Goal: Task Accomplishment & Management: Manage account settings

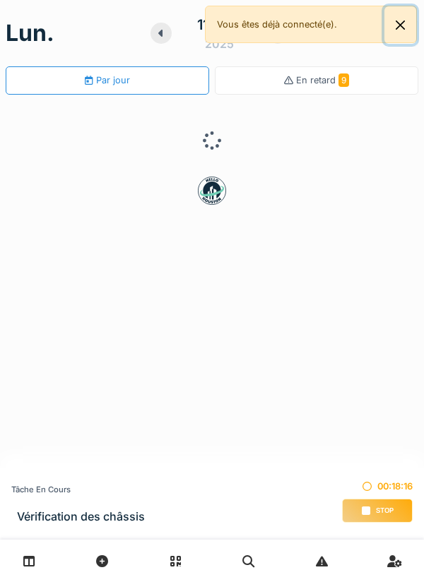
click at [401, 31] on button "Close" at bounding box center [400, 24] width 32 height 37
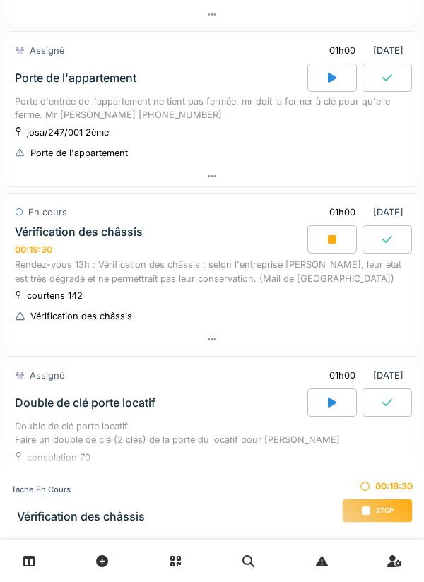
scroll to position [708, 0]
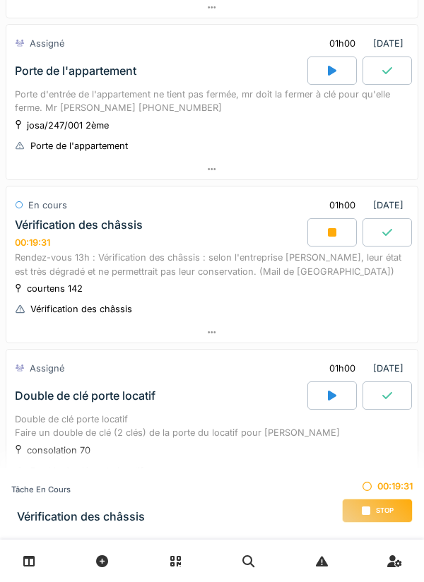
click at [216, 328] on icon at bounding box center [212, 332] width 8 height 9
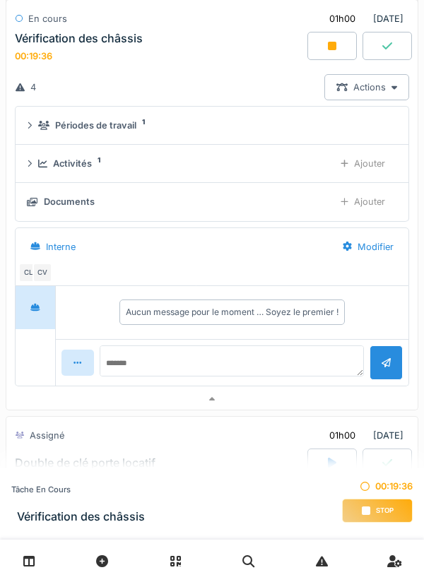
scroll to position [981, 0]
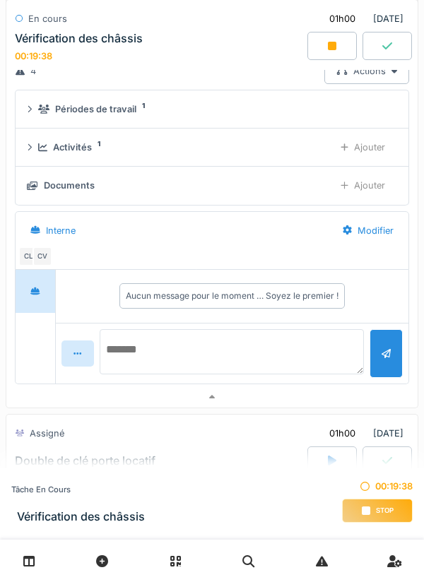
click at [163, 329] on textarea at bounding box center [232, 351] width 265 height 45
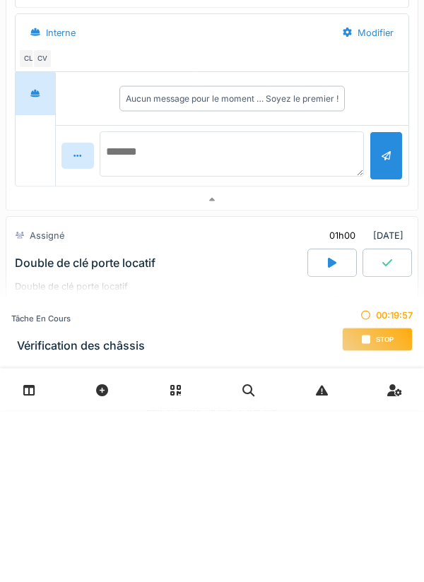
scroll to position [1008, 0]
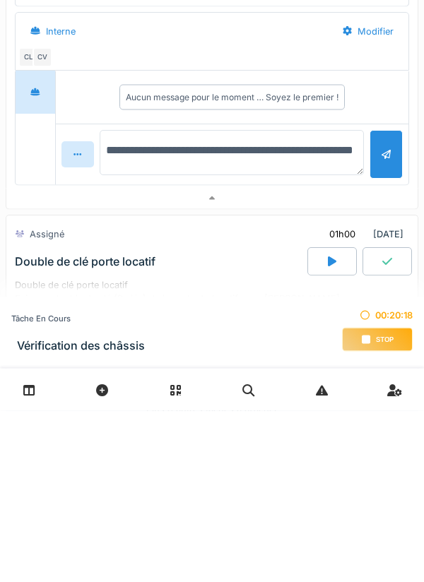
click at [309, 329] on textarea "**********" at bounding box center [232, 324] width 265 height 45
click at [290, 311] on textarea "**********" at bounding box center [232, 324] width 265 height 45
click at [177, 332] on textarea "**********" at bounding box center [232, 324] width 265 height 45
click at [197, 314] on textarea "**********" at bounding box center [232, 324] width 265 height 45
click at [297, 329] on textarea "**********" at bounding box center [232, 324] width 265 height 45
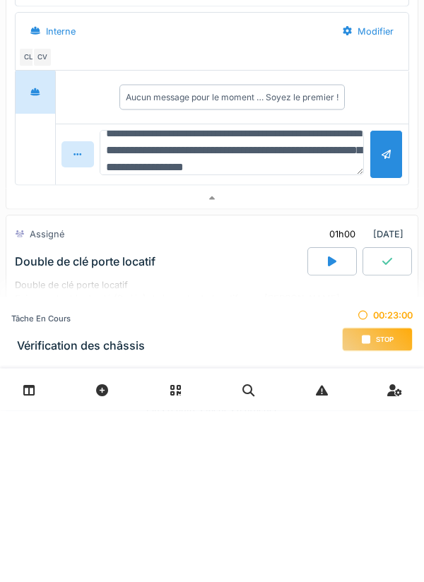
scroll to position [34, 0]
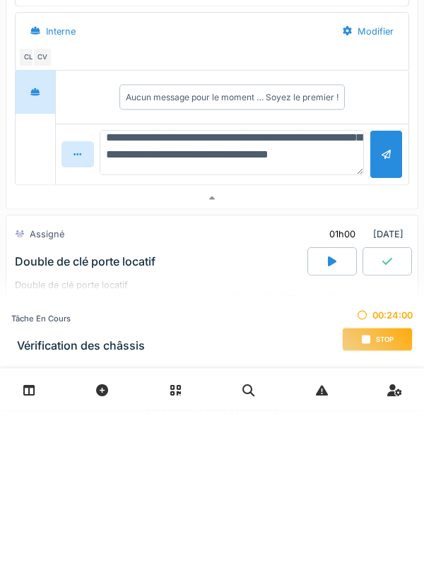
type textarea "**********"
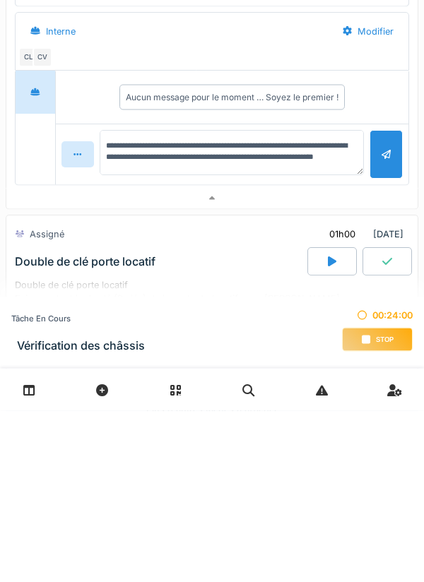
click at [384, 319] on div at bounding box center [386, 325] width 9 height 13
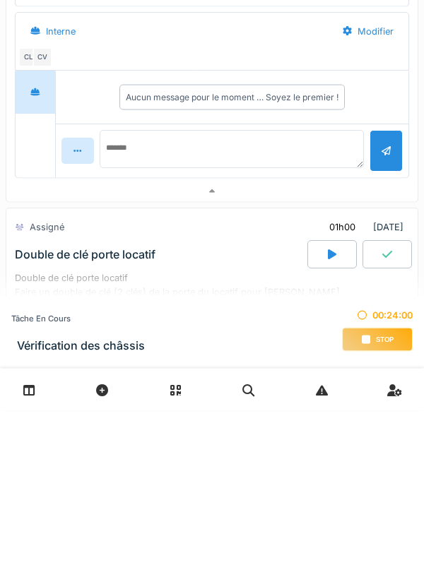
scroll to position [0, 0]
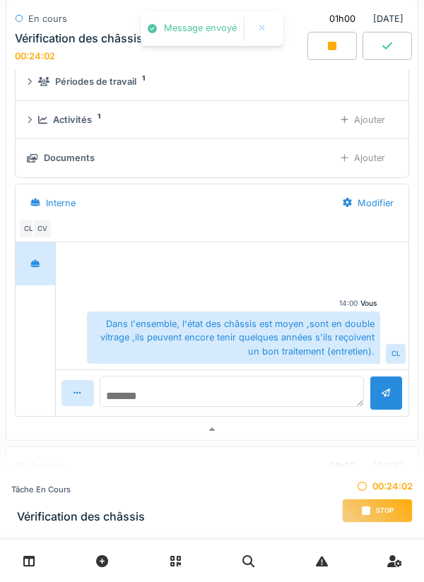
click at [189, 376] on textarea at bounding box center [232, 391] width 265 height 31
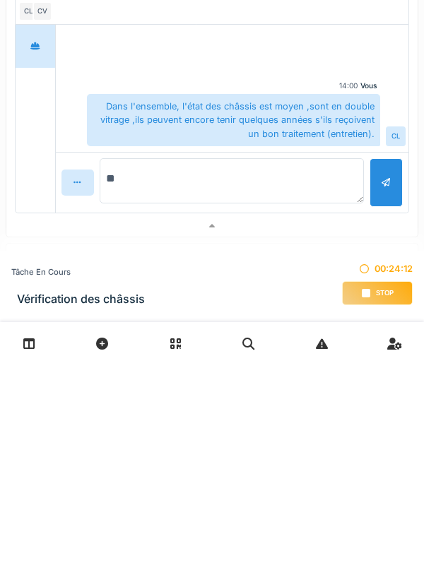
type textarea "*"
type textarea "**********"
click at [381, 387] on div at bounding box center [386, 400] width 33 height 49
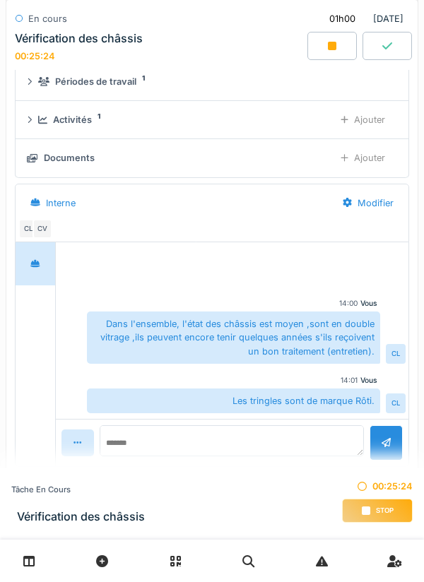
click at [358, 145] on div "Ajouter" at bounding box center [363, 158] width 69 height 26
click at [101, 151] on div "Documents" at bounding box center [80, 157] width 51 height 13
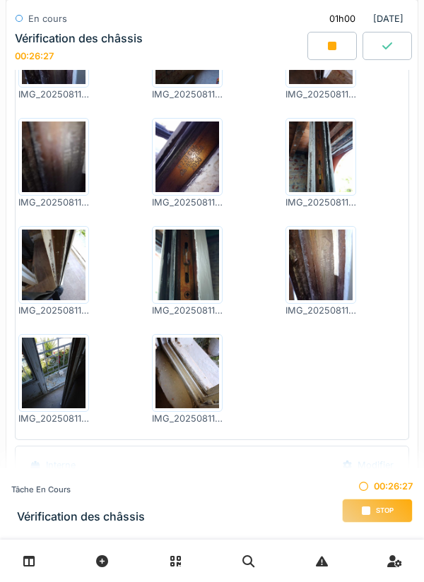
scroll to position [1185, 0]
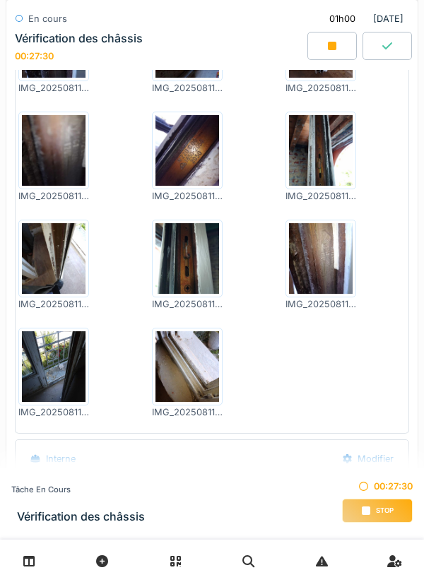
click at [48, 370] on img at bounding box center [54, 366] width 64 height 71
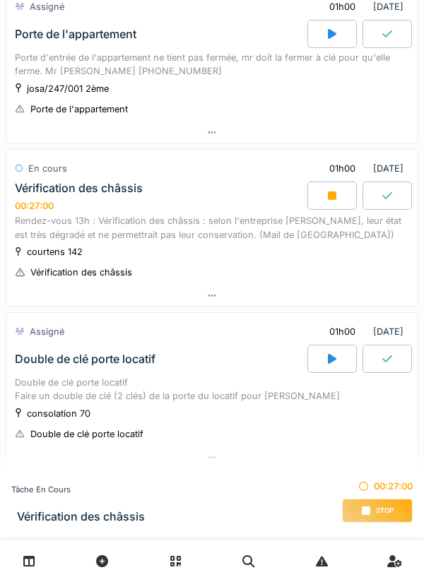
scroll to position [792, 0]
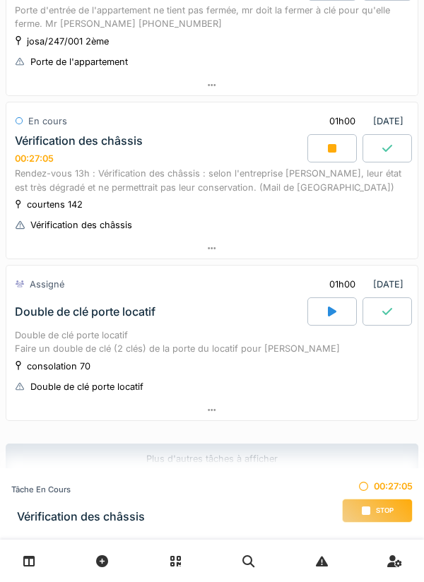
click at [206, 238] on div at bounding box center [211, 248] width 411 height 20
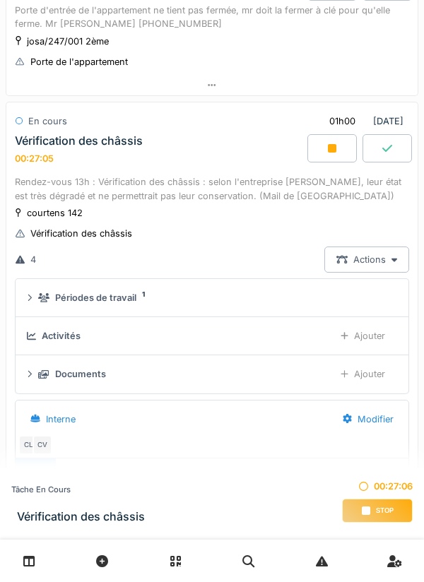
scroll to position [824, 0]
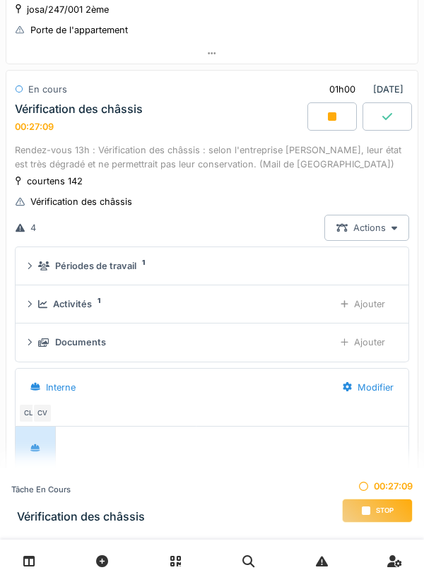
click at [348, 297] on div "Ajouter" at bounding box center [363, 304] width 69 height 26
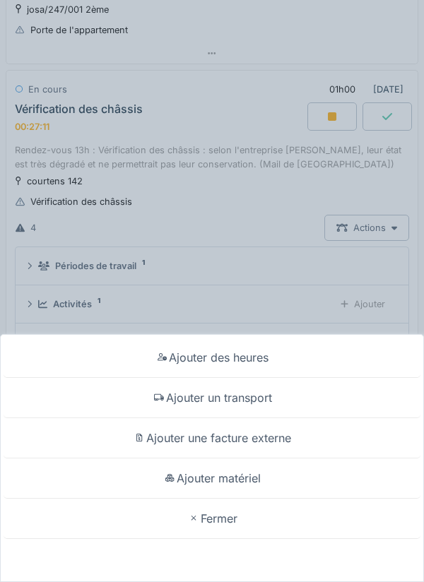
click at [257, 403] on div "Ajouter un transport" at bounding box center [212, 398] width 417 height 40
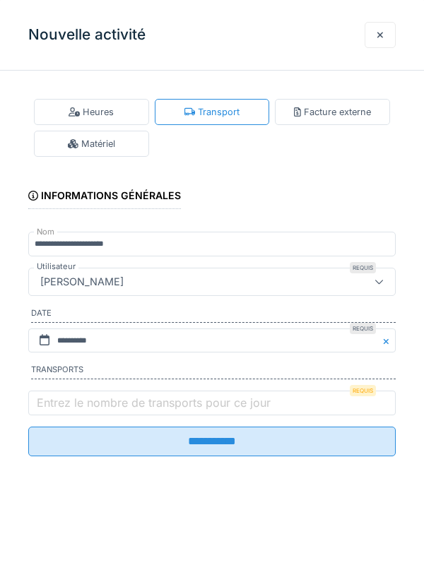
click at [381, 38] on div at bounding box center [380, 34] width 7 height 13
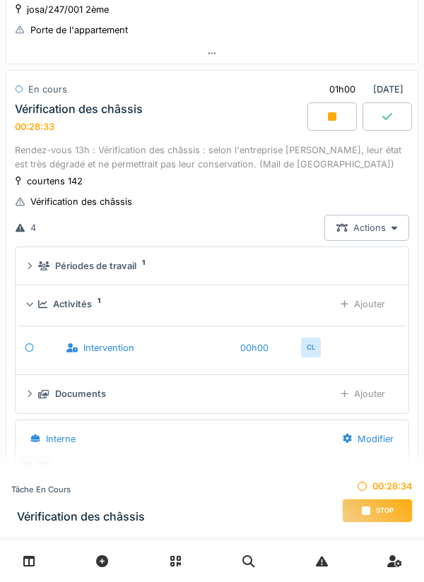
click at [370, 291] on div "Ajouter" at bounding box center [363, 304] width 69 height 26
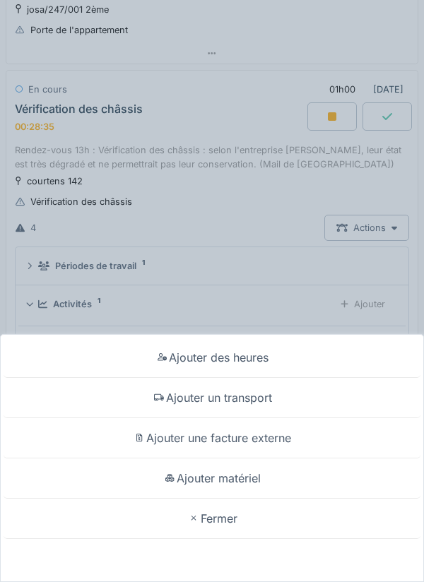
click at [261, 402] on div "Ajouter un transport" at bounding box center [212, 398] width 417 height 40
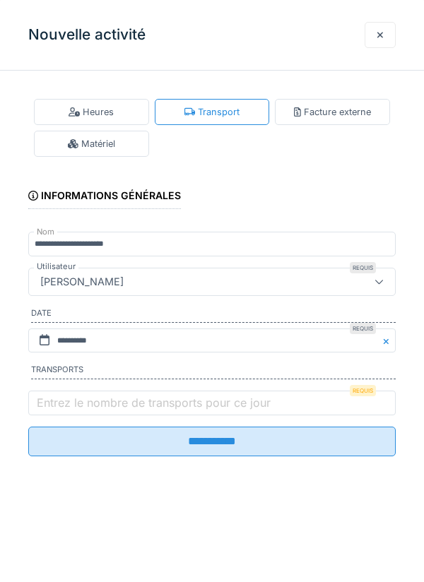
click at [71, 402] on label "Entrez le nombre de transports pour ce jour" at bounding box center [154, 402] width 240 height 17
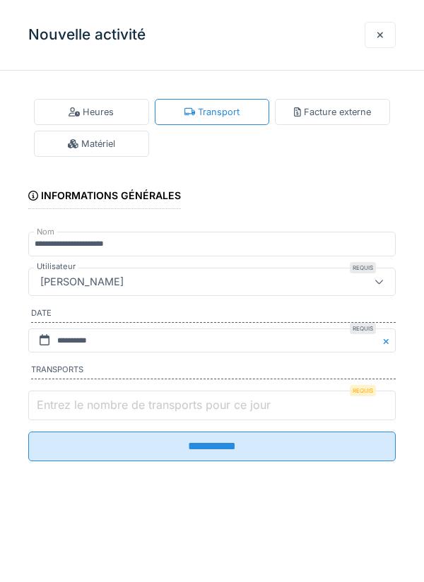
click at [71, 402] on input "Entrez le nombre de transports pour ce jour" at bounding box center [211, 406] width 367 height 30
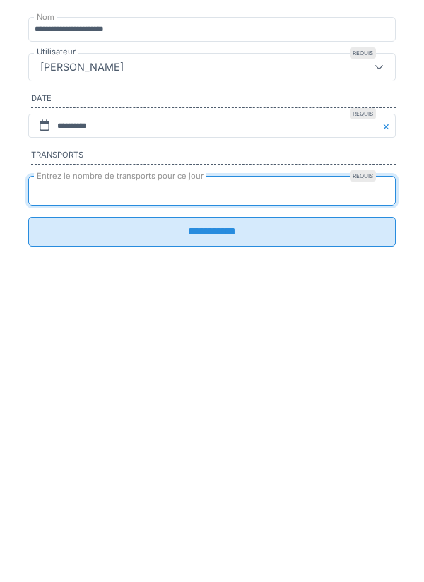
type input "*"
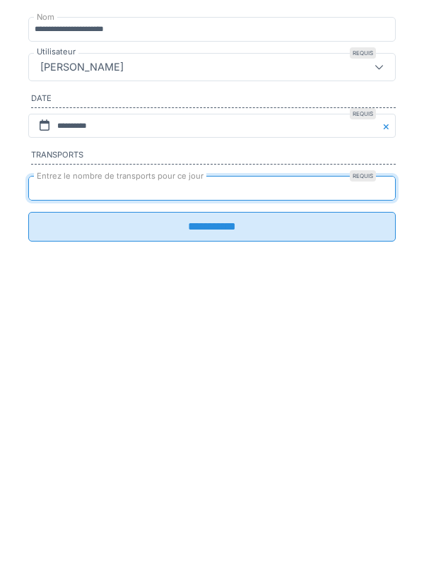
click at [222, 452] on input "**********" at bounding box center [211, 442] width 367 height 30
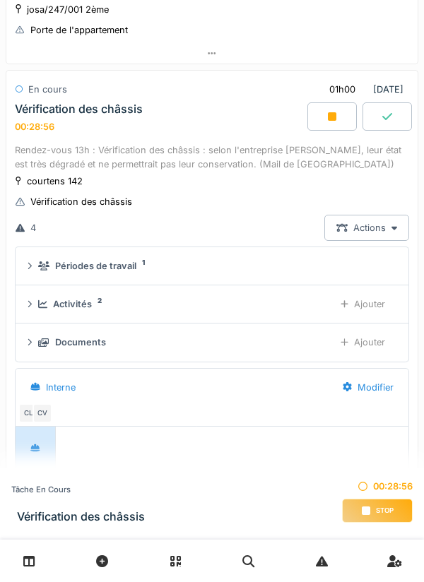
click at [381, 510] on span "Stop" at bounding box center [385, 511] width 18 height 10
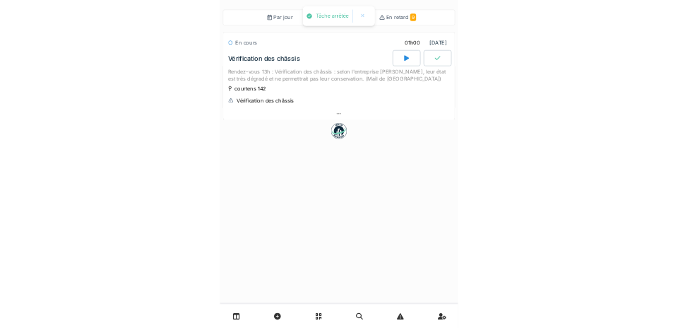
scroll to position [0, 0]
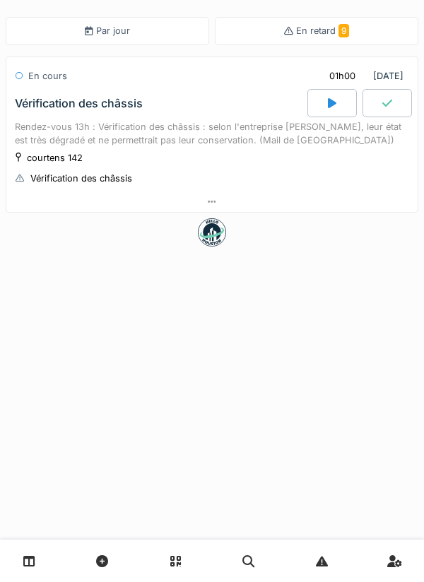
click at [209, 211] on div at bounding box center [211, 201] width 411 height 20
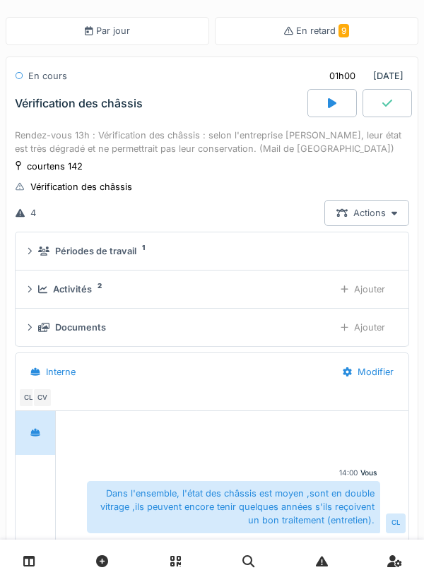
click at [375, 290] on div "Ajouter" at bounding box center [363, 289] width 69 height 26
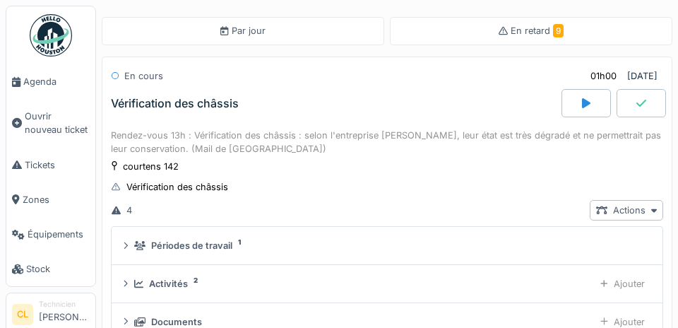
click at [43, 84] on span "Agenda" at bounding box center [56, 81] width 66 height 13
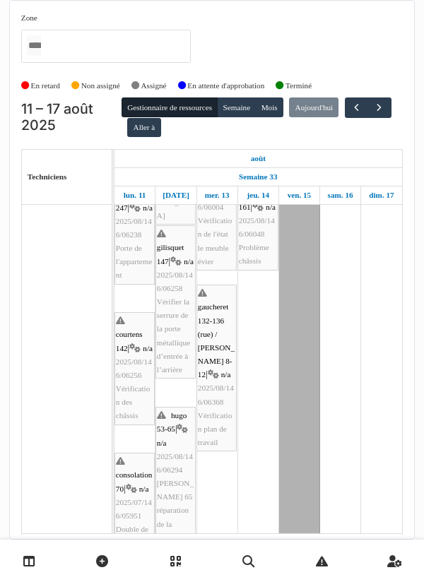
scroll to position [509, 0]
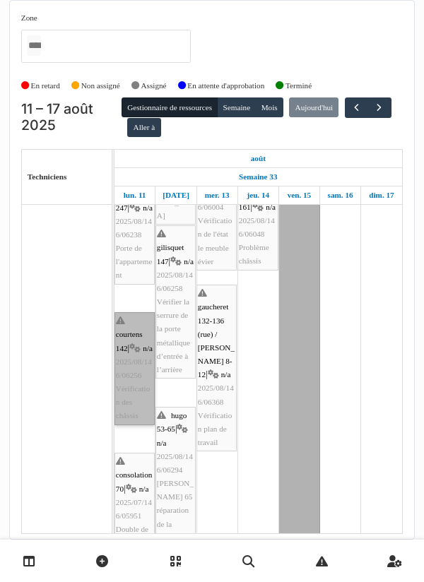
click at [136, 327] on link "courtens 142 | n/a 2025/08/146/06256 Vérification des châssis" at bounding box center [134, 368] width 40 height 113
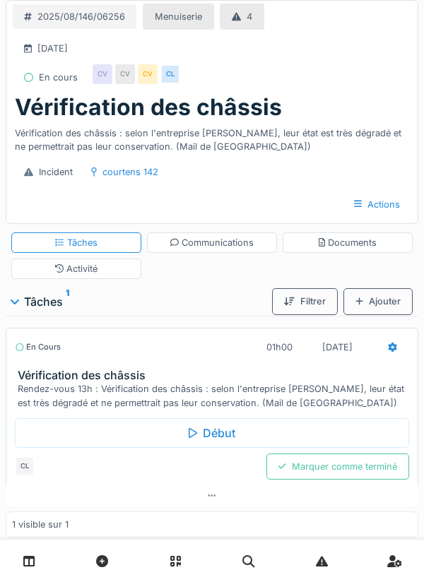
click at [338, 466] on div "Marquer comme terminé" at bounding box center [337, 467] width 143 height 26
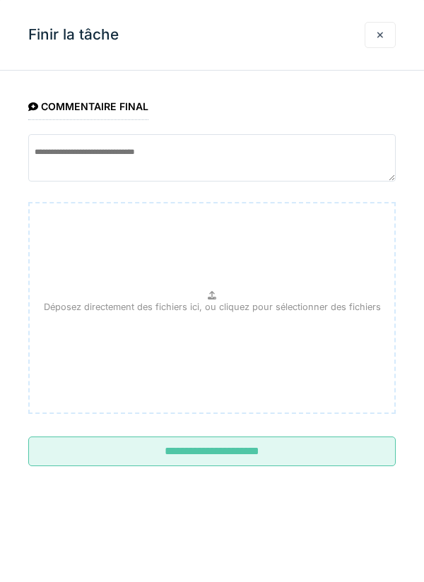
click at [230, 458] on input "**********" at bounding box center [211, 452] width 367 height 30
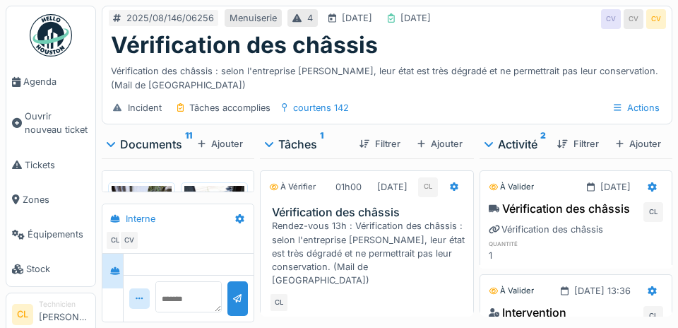
scroll to position [312, 0]
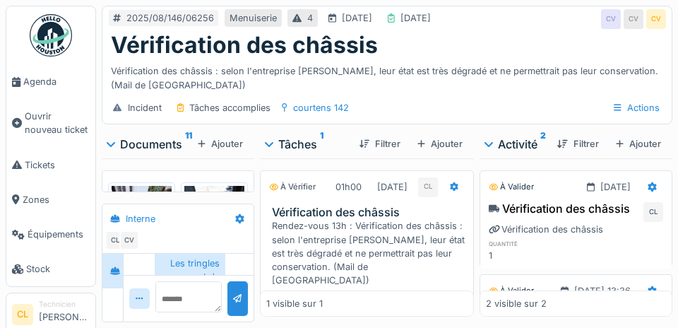
click at [45, 83] on span "Agenda" at bounding box center [56, 81] width 66 height 13
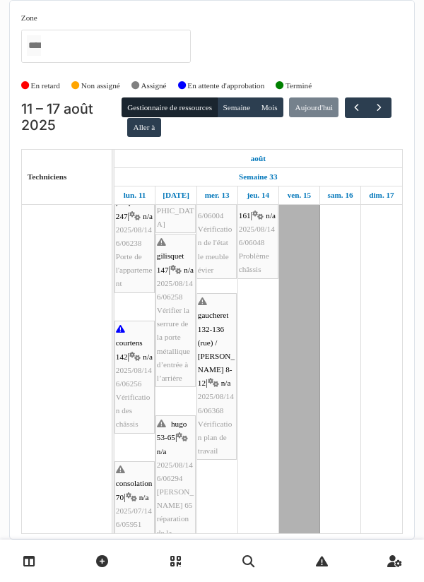
scroll to position [501, 0]
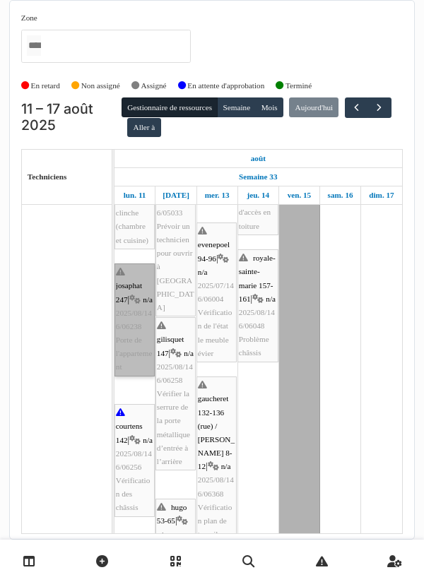
click at [131, 315] on link "josaphat 247 | n/a 2025/08/146/06238 Porte de l'appartement" at bounding box center [134, 320] width 40 height 113
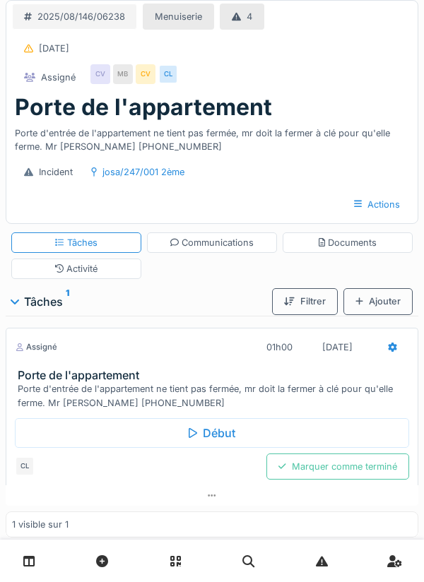
click at [215, 433] on div "Début" at bounding box center [212, 433] width 394 height 30
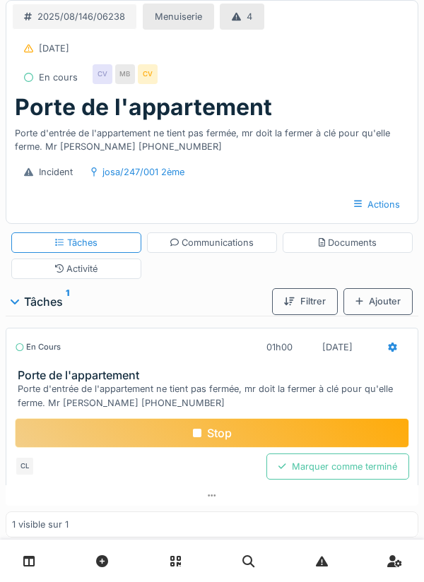
click at [350, 242] on div "Documents" at bounding box center [348, 242] width 59 height 13
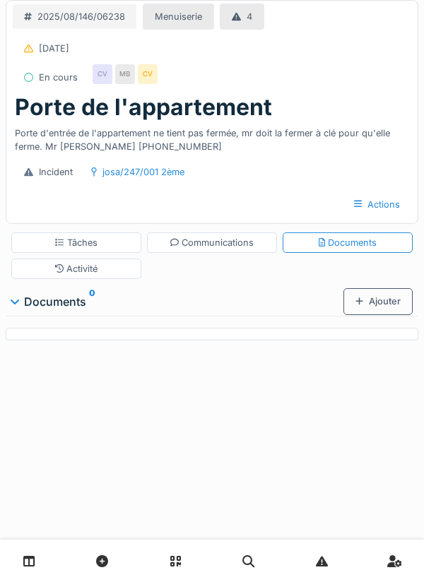
click at [379, 297] on div "Ajouter" at bounding box center [377, 301] width 69 height 26
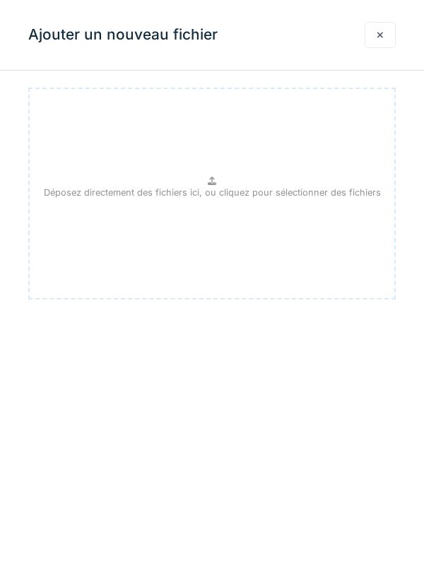
click at [206, 182] on div "Déposez directement des fichiers ici, ou cliquez pour sélectionner des fichiers" at bounding box center [211, 194] width 367 height 212
type input "**********"
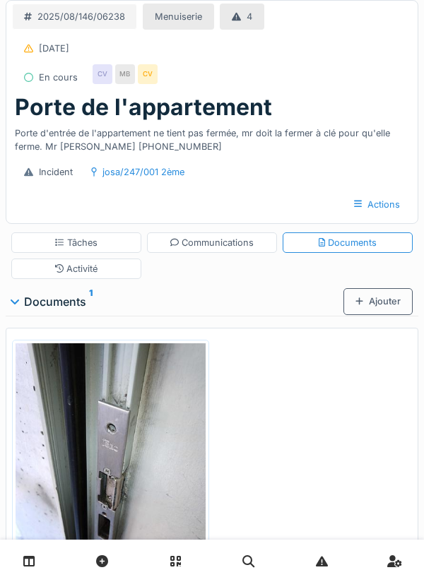
click at [374, 298] on div "Ajouter" at bounding box center [377, 301] width 69 height 26
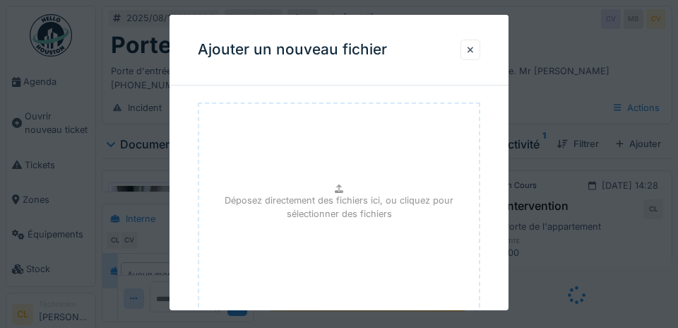
click at [423, 49] on div at bounding box center [339, 164] width 678 height 328
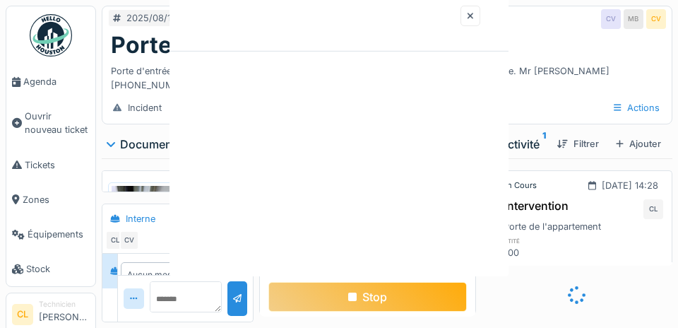
click at [343, 199] on div at bounding box center [339, 164] width 678 height 328
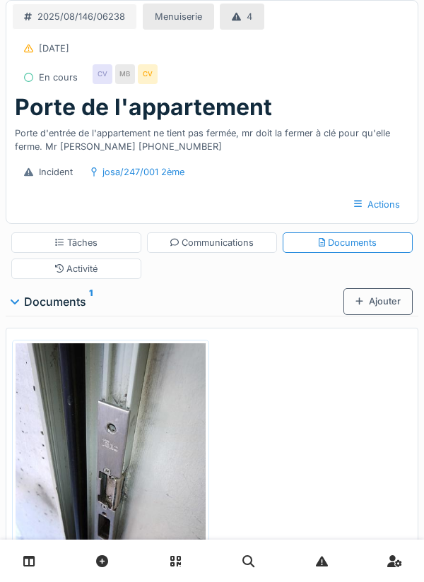
click at [377, 297] on div "Ajouter" at bounding box center [377, 301] width 69 height 26
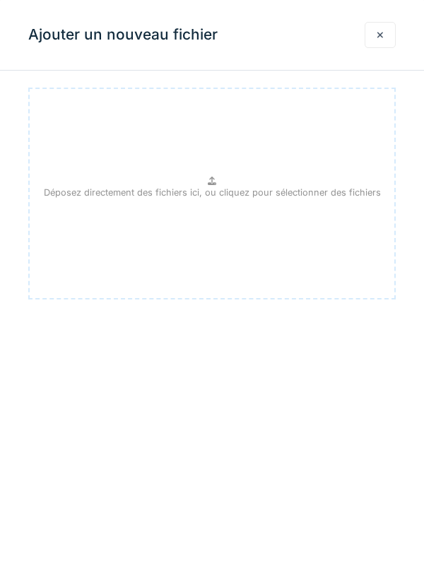
click at [216, 188] on p "Déposez directement des fichiers ici, ou cliquez pour sélectionner des fichiers" at bounding box center [212, 192] width 337 height 13
type input "**********"
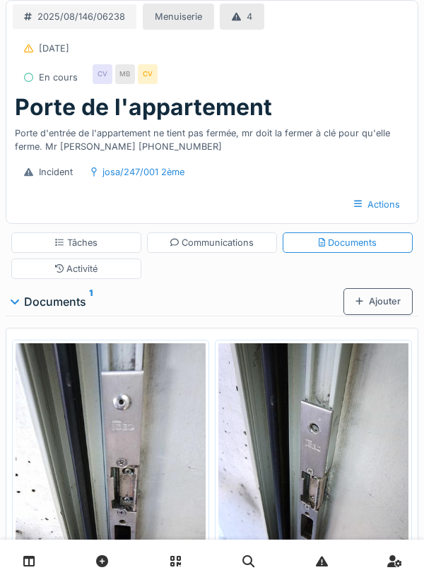
click at [215, 243] on div "Communications" at bounding box center [212, 242] width 84 height 13
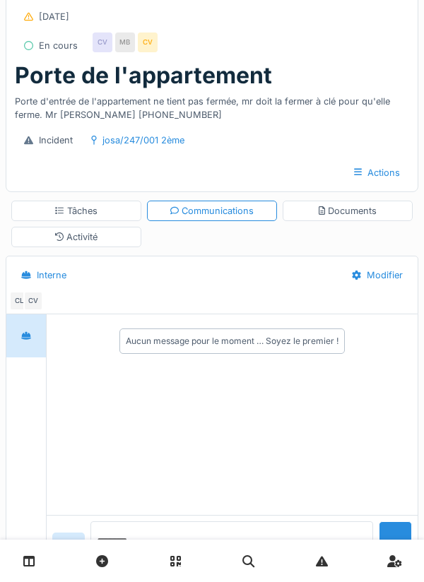
click at [143, 567] on textarea at bounding box center [231, 543] width 283 height 45
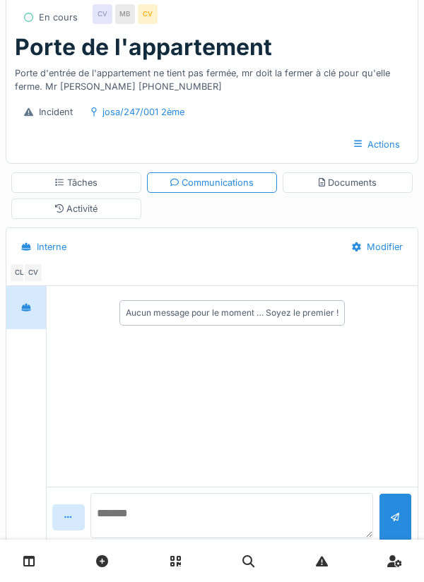
scroll to position [97, 0]
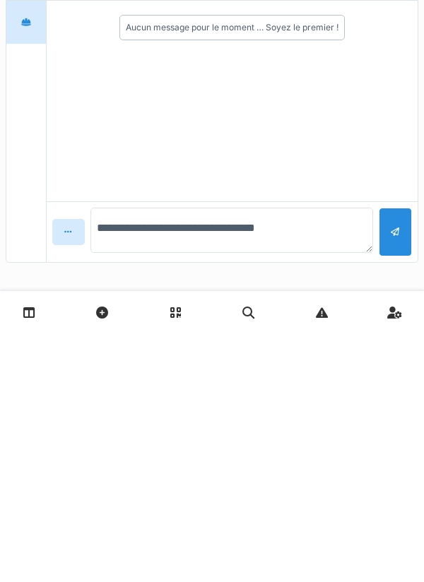
type textarea "**********"
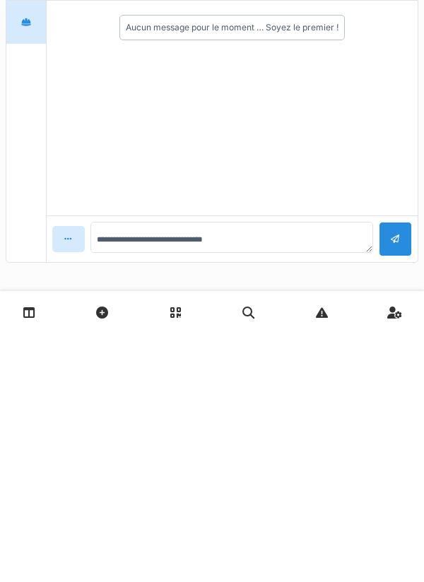
click at [396, 486] on div at bounding box center [395, 487] width 9 height 13
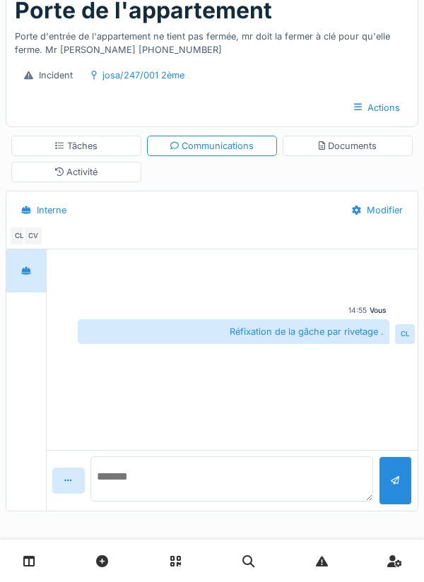
click at [137, 483] on textarea at bounding box center [231, 478] width 283 height 45
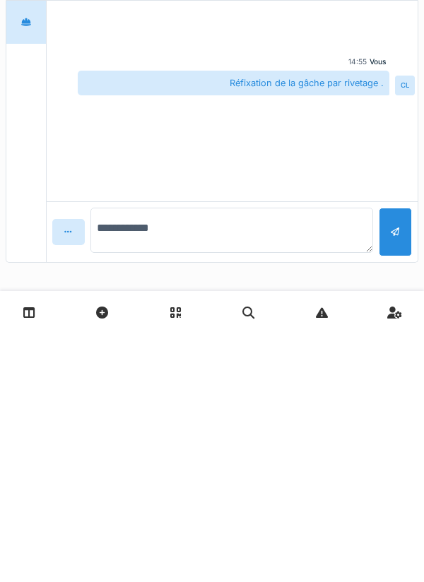
type textarea "**********"
click at [397, 482] on div at bounding box center [395, 487] width 9 height 13
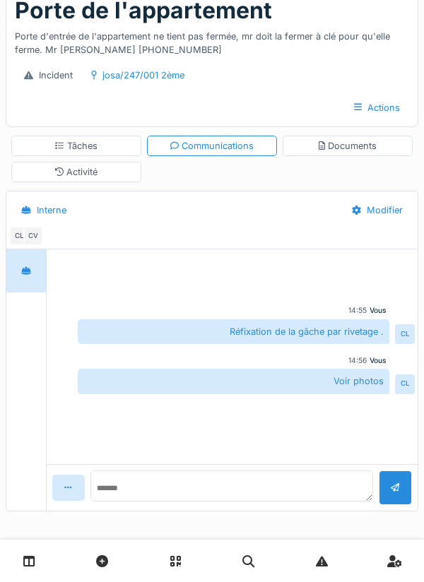
click at [348, 145] on div "Documents" at bounding box center [348, 145] width 59 height 13
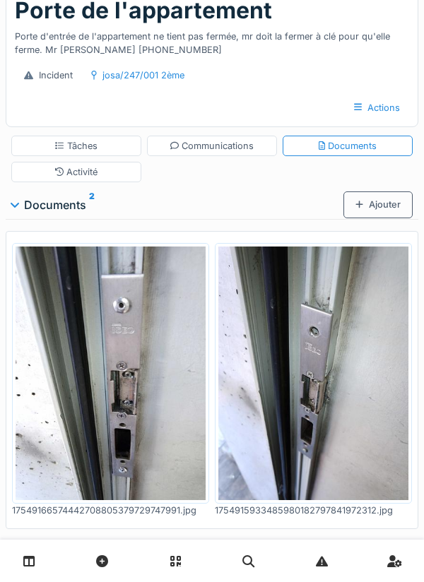
click at [77, 155] on div "Tâches" at bounding box center [76, 146] width 130 height 20
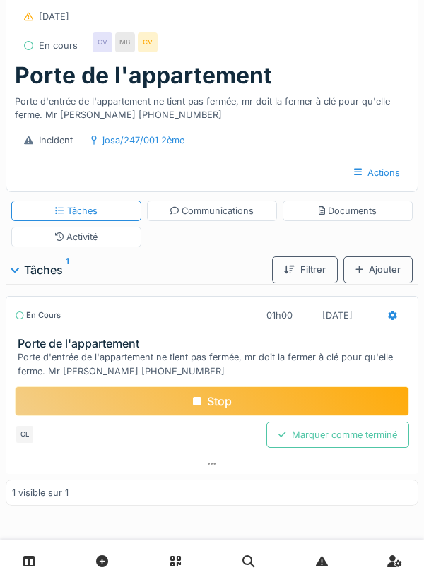
scroll to position [33, 0]
click at [389, 321] on div at bounding box center [392, 315] width 9 height 13
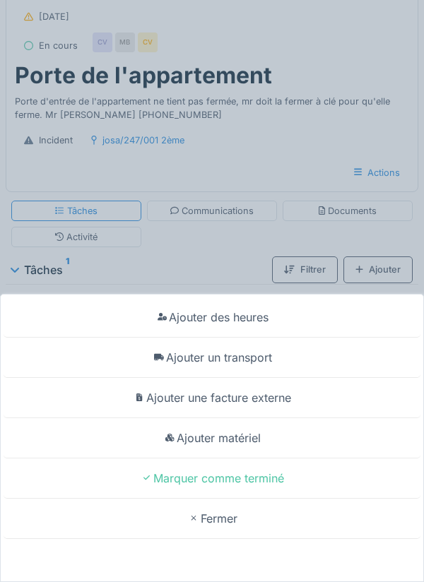
click at [252, 346] on div "Ajouter un transport" at bounding box center [212, 358] width 417 height 40
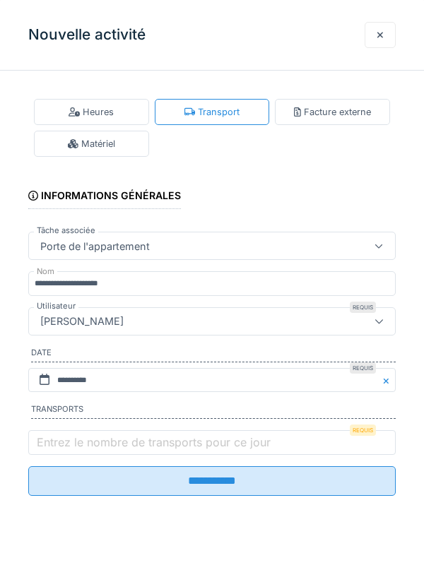
click at [71, 442] on label "Entrez le nombre de transports pour ce jour" at bounding box center [154, 442] width 240 height 17
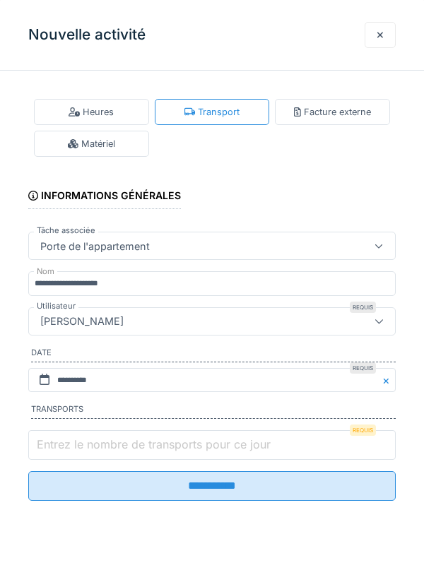
click at [71, 442] on input "Entrez le nombre de transports pour ce jour" at bounding box center [211, 445] width 367 height 30
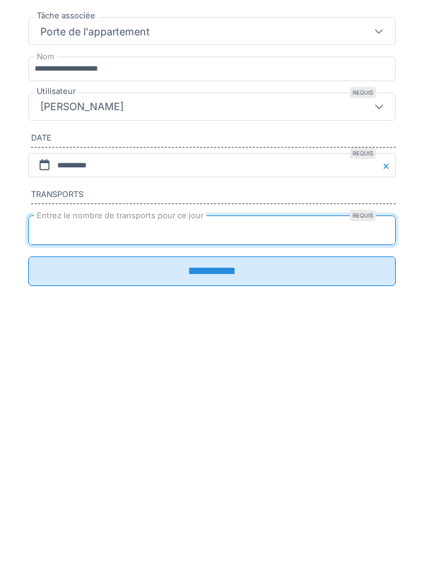
type input "*"
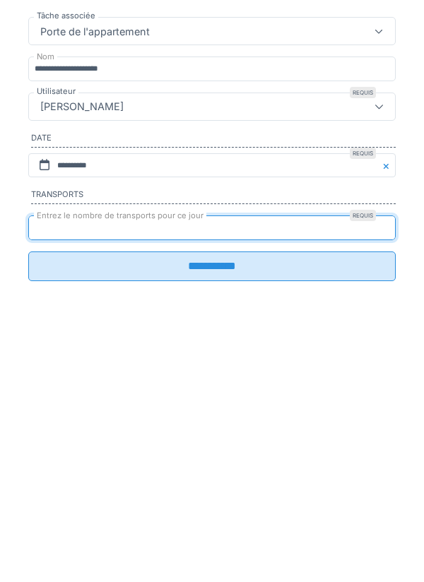
click at [199, 491] on input "**********" at bounding box center [211, 481] width 367 height 30
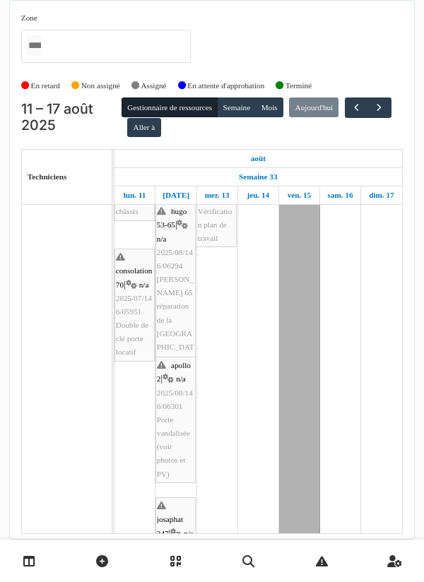
scroll to position [729, 0]
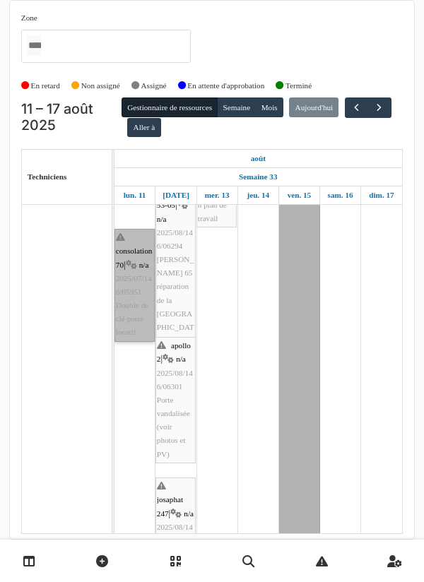
click at [131, 300] on link "consolation 70 | n/a 2025/07/146/05951 Double de clé porte locatif" at bounding box center [134, 285] width 40 height 113
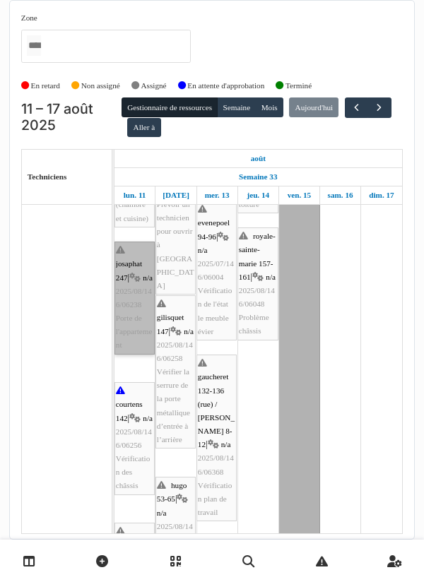
click at [133, 301] on link "josaphat 247 | n/a 2025/08/146/06238 Porte de l'appartement" at bounding box center [134, 298] width 40 height 113
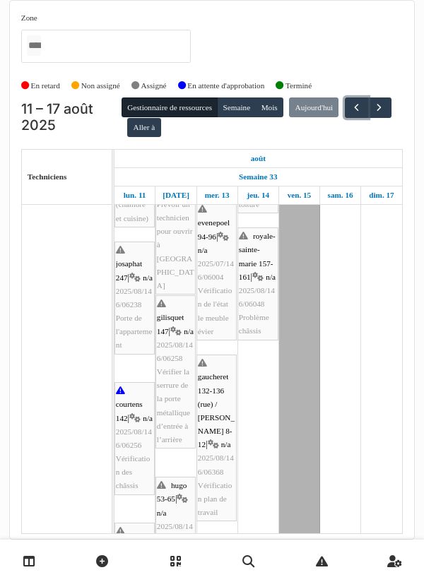
click at [345, 118] on button "button" at bounding box center [356, 108] width 23 height 20
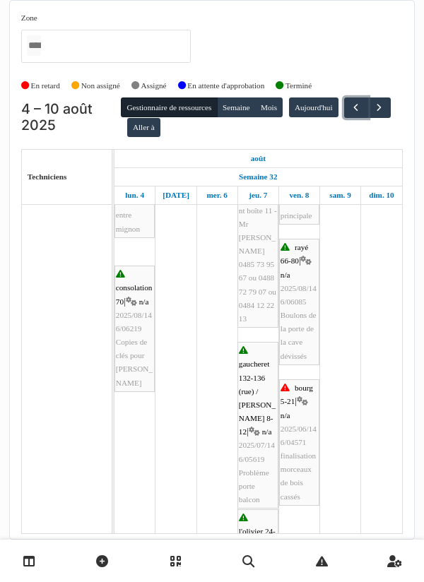
scroll to position [247, 0]
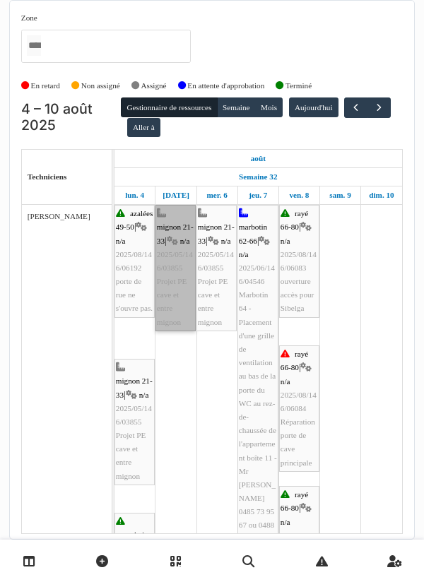
click at [172, 239] on link "mignon 21-33 | n/a 2025/05/146/03855 Projet PE cave et entre mignon" at bounding box center [175, 268] width 40 height 126
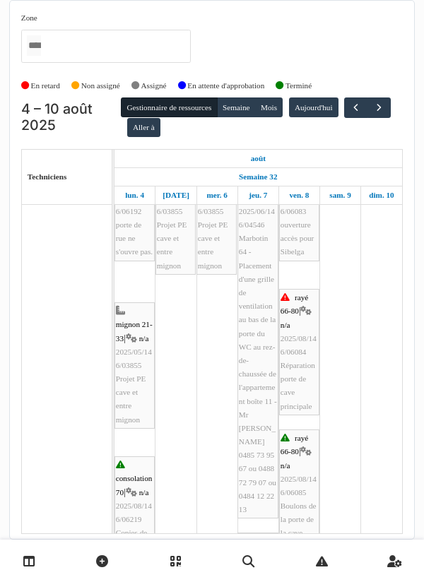
scroll to position [57, 0]
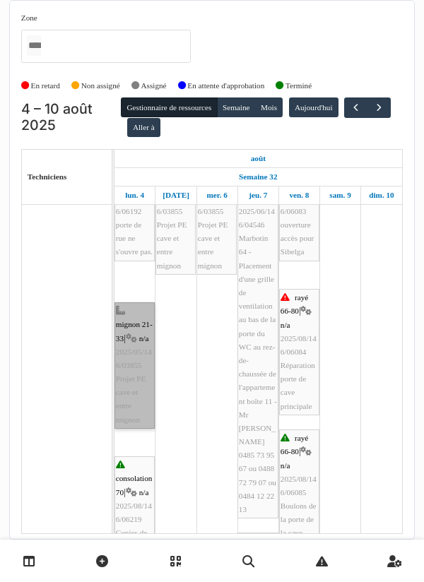
click at [131, 353] on link "mignon 21-33 | n/a 2025/05/146/03855 Projet PE cave et entre mignon" at bounding box center [134, 365] width 40 height 126
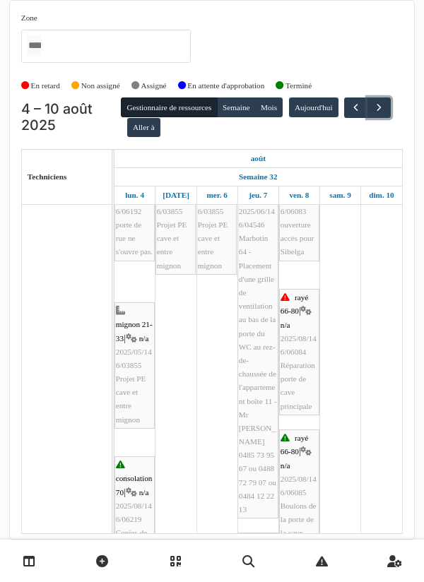
click at [367, 118] on button "button" at bounding box center [378, 108] width 23 height 20
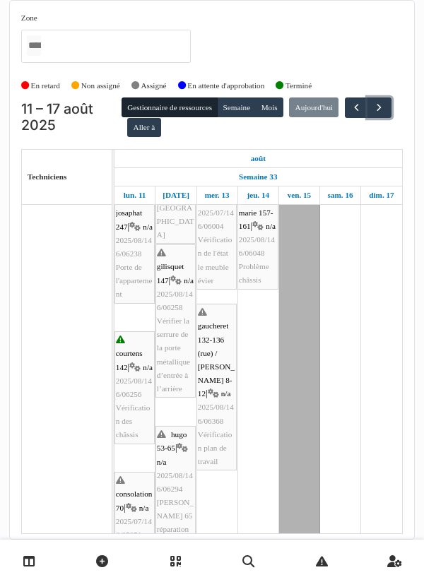
scroll to position [490, 0]
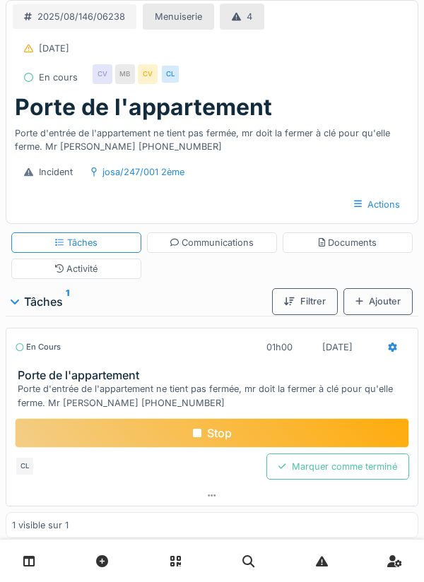
click at [226, 436] on div "Stop" at bounding box center [212, 433] width 394 height 30
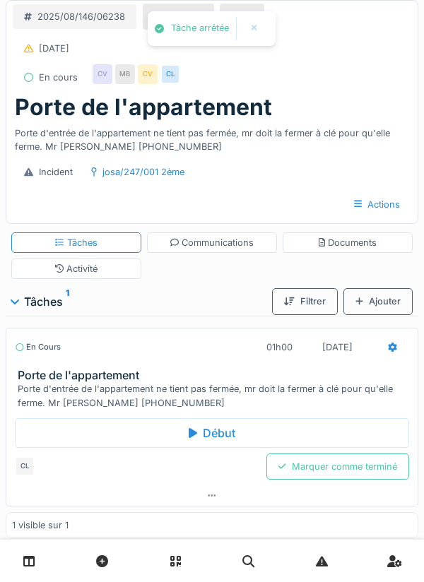
click at [339, 468] on div "Marquer comme terminé" at bounding box center [337, 467] width 143 height 26
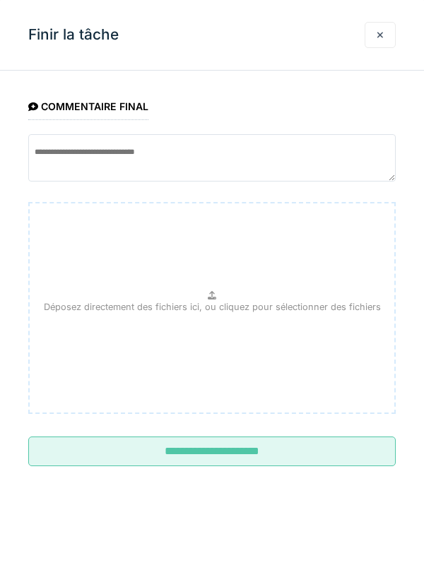
click at [228, 452] on input "**********" at bounding box center [211, 452] width 367 height 30
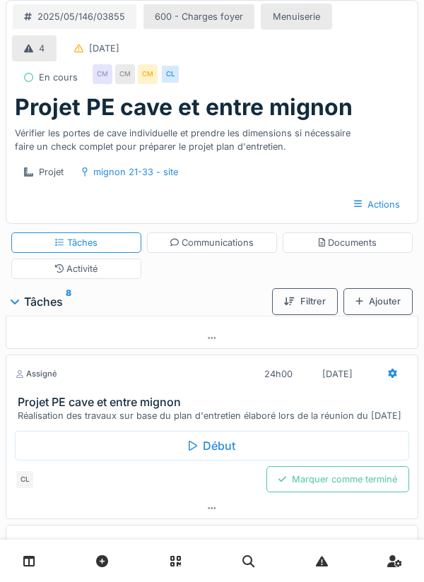
scroll to position [177, 0]
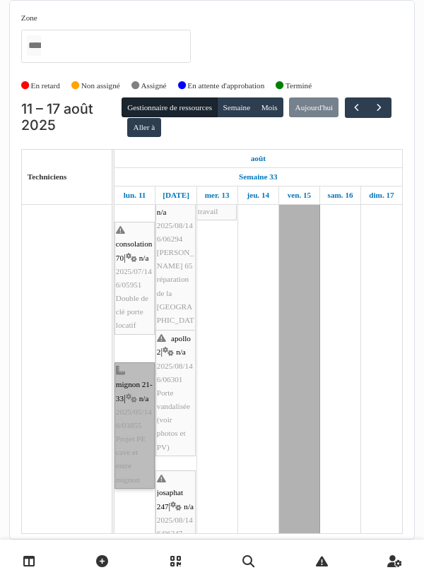
click at [133, 425] on link "mignon 21-33 | n/a 2025/05/146/03855 Projet PE cave et entre mignon" at bounding box center [134, 425] width 40 height 126
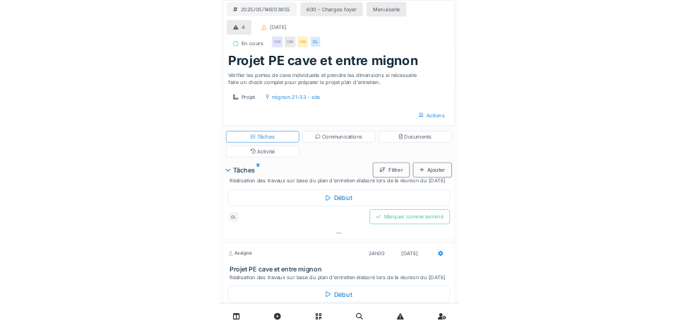
scroll to position [269, 0]
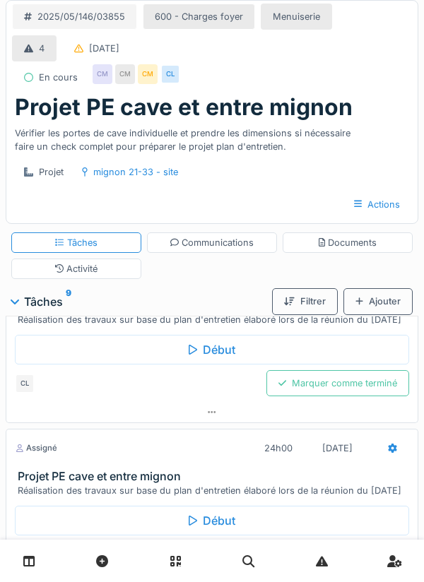
click at [219, 365] on div "Début" at bounding box center [212, 350] width 394 height 30
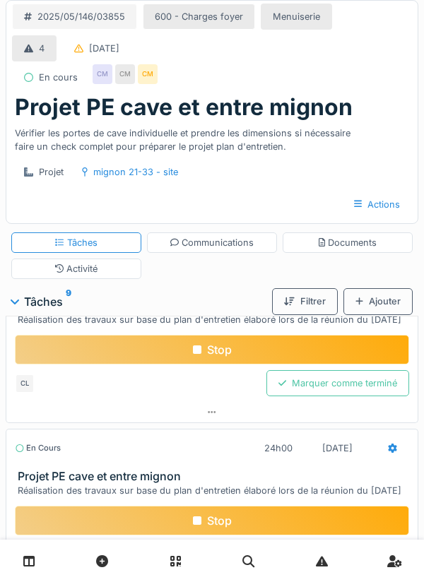
click at [350, 245] on div "Documents" at bounding box center [348, 242] width 59 height 13
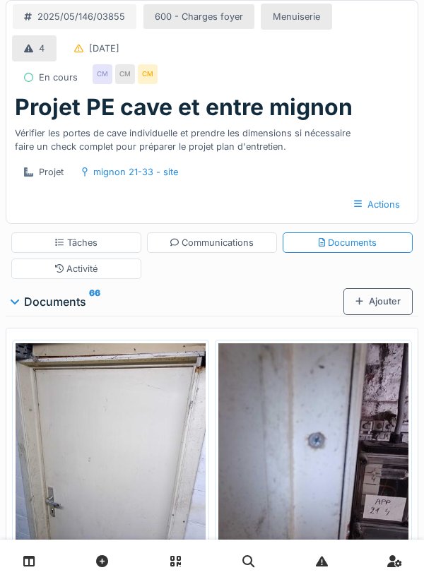
click at [379, 302] on div "Ajouter" at bounding box center [377, 301] width 69 height 26
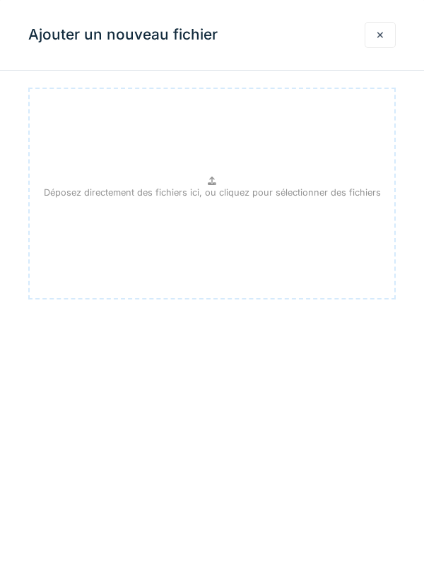
click at [208, 195] on p "Déposez directement des fichiers ici, ou cliquez pour sélectionner des fichiers" at bounding box center [212, 192] width 337 height 13
type input "**********"
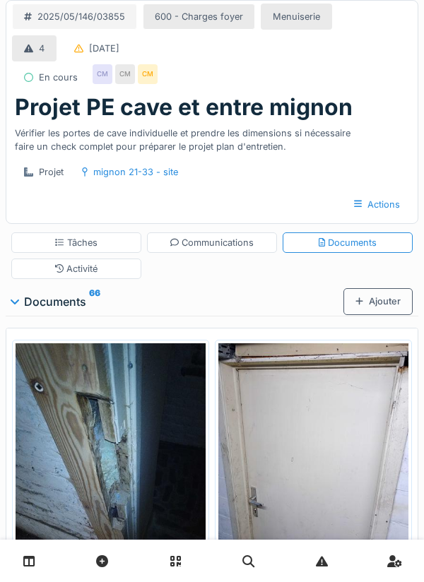
click at [374, 293] on div "Ajouter" at bounding box center [377, 301] width 69 height 26
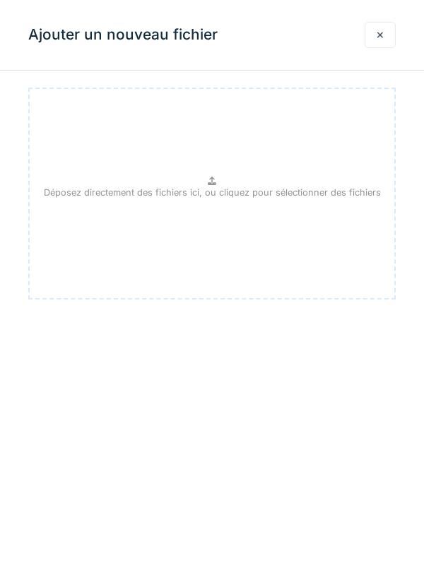
click at [210, 187] on p "Déposez directement des fichiers ici, ou cliquez pour sélectionner des fichiers" at bounding box center [212, 192] width 337 height 13
type input "**********"
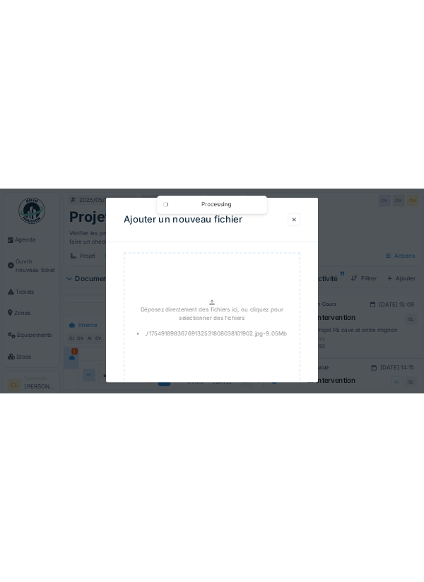
scroll to position [2244, 0]
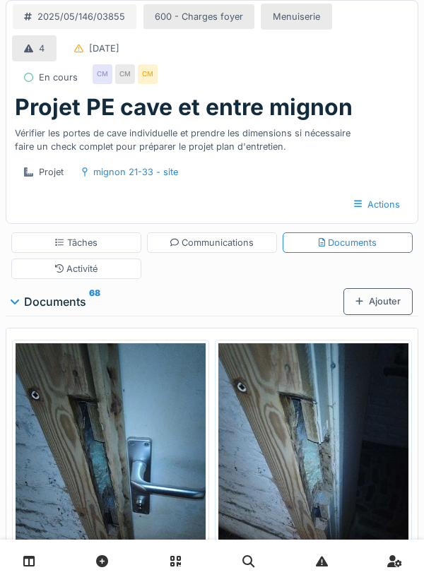
click at [352, 248] on div "Documents" at bounding box center [348, 242] width 59 height 13
click at [375, 309] on div "Ajouter" at bounding box center [377, 301] width 69 height 26
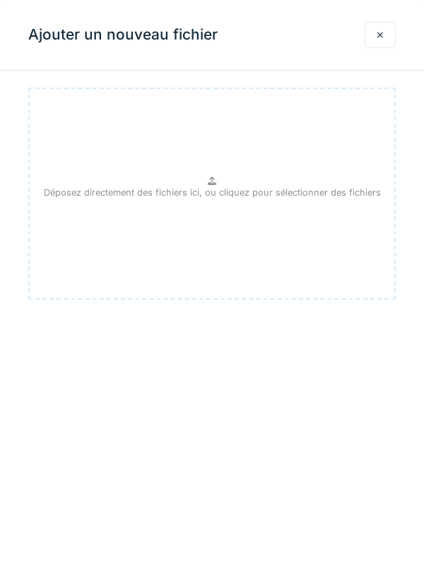
click at [219, 182] on div "Déposez directement des fichiers ici, ou cliquez pour sélectionner des fichiers" at bounding box center [211, 194] width 367 height 212
type input "**********"
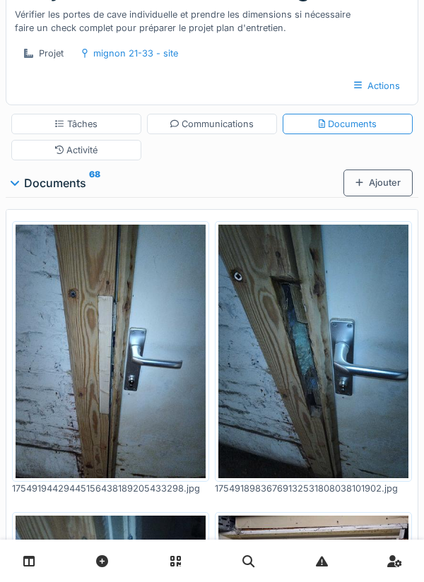
scroll to position [112, 0]
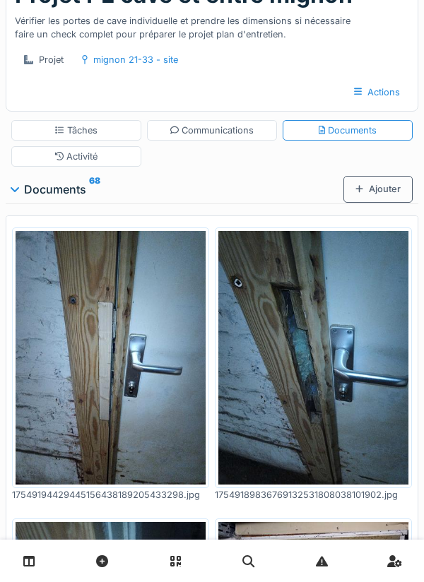
click at [83, 134] on div "Tâches" at bounding box center [76, 130] width 42 height 13
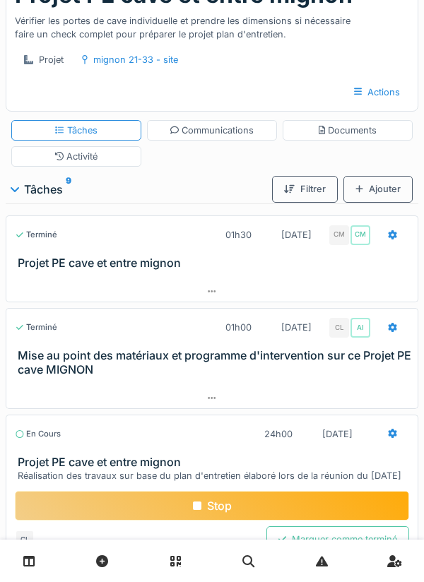
click at [216, 521] on div "Stop" at bounding box center [212, 506] width 394 height 30
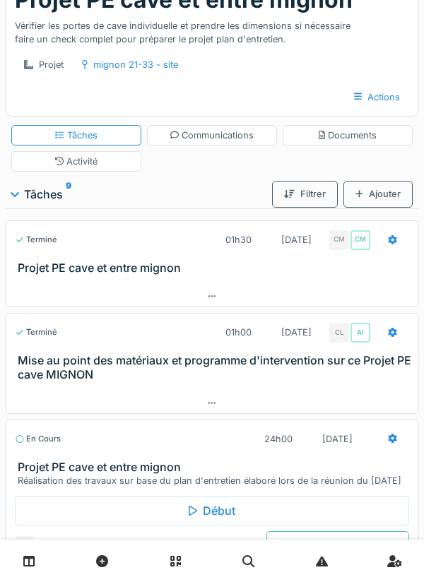
scroll to position [0, 0]
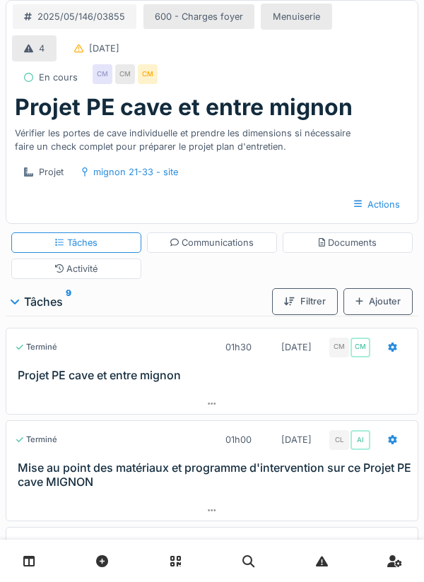
click at [98, 264] on div "Activité" at bounding box center [76, 269] width 130 height 20
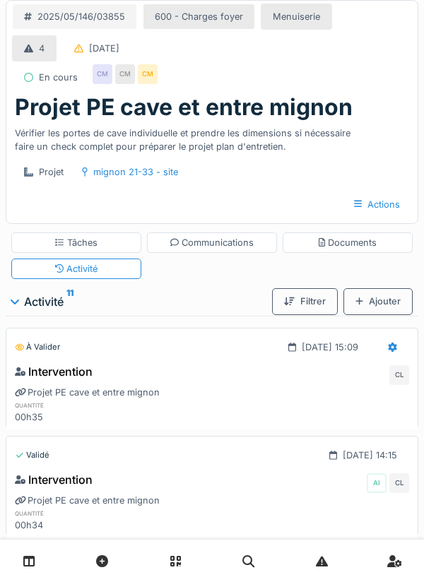
click at [347, 251] on div "Documents" at bounding box center [348, 242] width 130 height 20
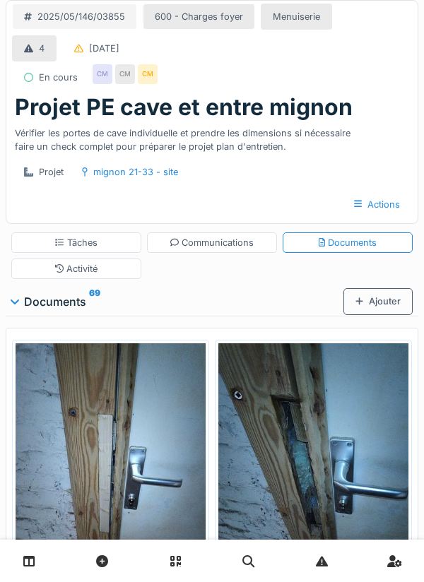
click at [127, 479] on img at bounding box center [111, 469] width 190 height 253
